Goal: Consume media (video, audio): Consume media (video, audio)

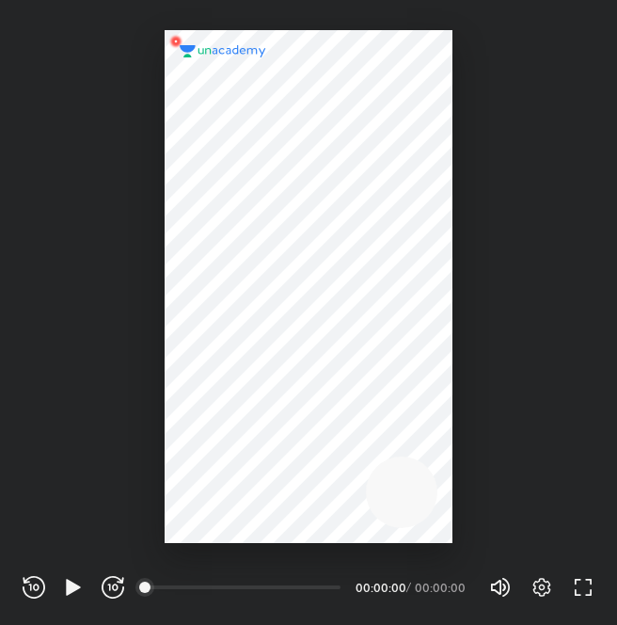
scroll to position [625, 617]
click at [66, 591] on icon "button" at bounding box center [73, 587] width 14 height 16
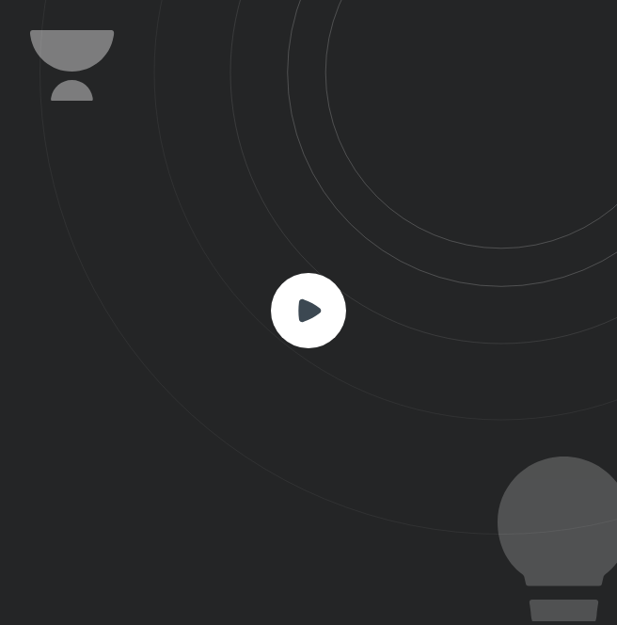
click at [312, 290] on rect at bounding box center [308, 310] width 75 height 75
click at [312, 309] on icon at bounding box center [309, 310] width 23 height 23
click at [304, 291] on icon at bounding box center [308, 310] width 75 height 75
click at [304, 291] on rect at bounding box center [308, 310] width 75 height 75
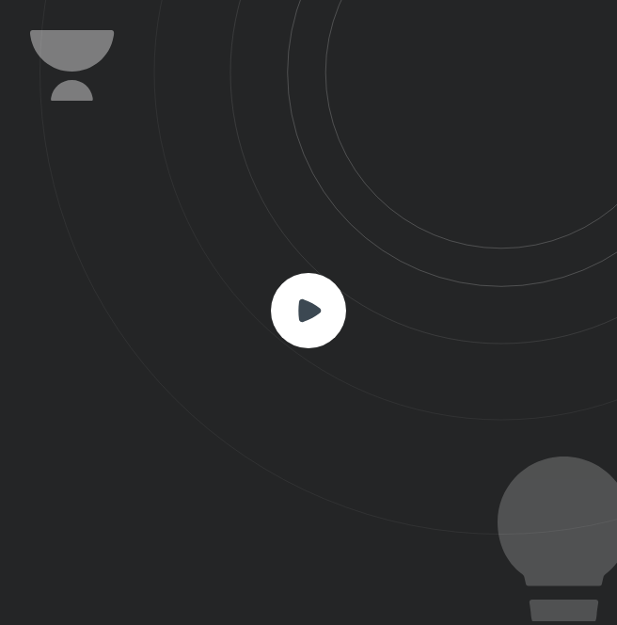
click at [304, 292] on rect at bounding box center [308, 310] width 75 height 75
click at [303, 292] on rect at bounding box center [308, 310] width 75 height 75
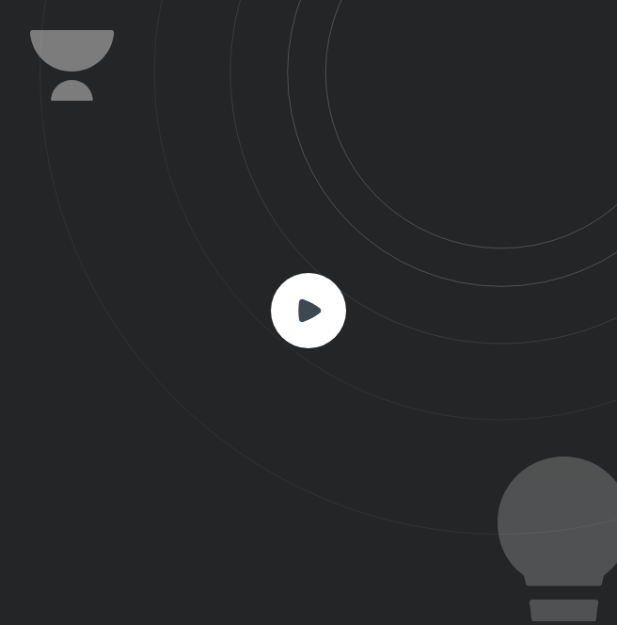
click at [303, 292] on rect at bounding box center [308, 310] width 75 height 75
click at [301, 289] on rect at bounding box center [308, 310] width 75 height 75
